Goal: Browse casually

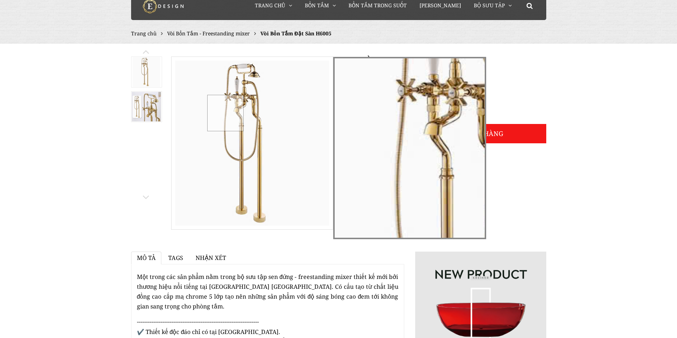
drag, startPoint x: 225, startPoint y: 113, endPoint x: 213, endPoint y: 158, distance: 47.0
click at [213, 158] on div at bounding box center [249, 139] width 154 height 165
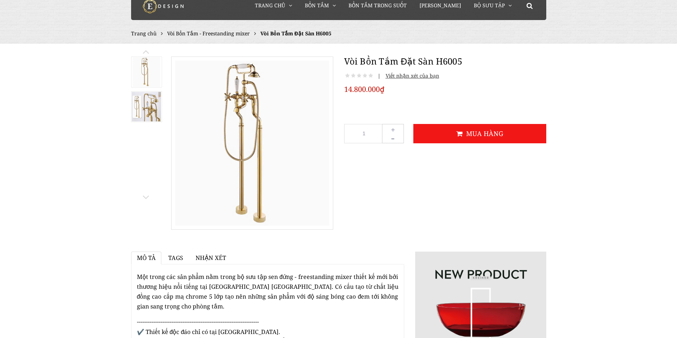
click at [143, 76] on img at bounding box center [146, 72] width 27 height 30
click at [148, 107] on img at bounding box center [147, 106] width 30 height 29
